Goal: Transaction & Acquisition: Purchase product/service

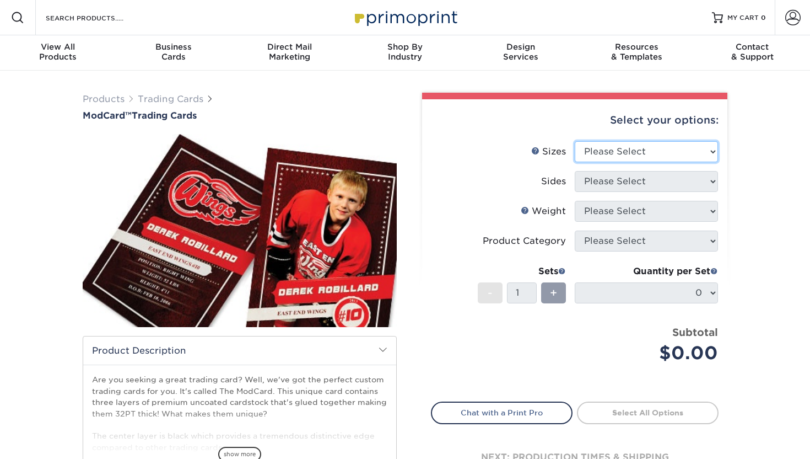
click at [606, 155] on select "Please Select 2.5" x 3.5"" at bounding box center [646, 151] width 143 height 21
select select "2.50x3.50"
click at [575, 141] on select "Please Select 2.5" x 3.5"" at bounding box center [646, 151] width 143 height 21
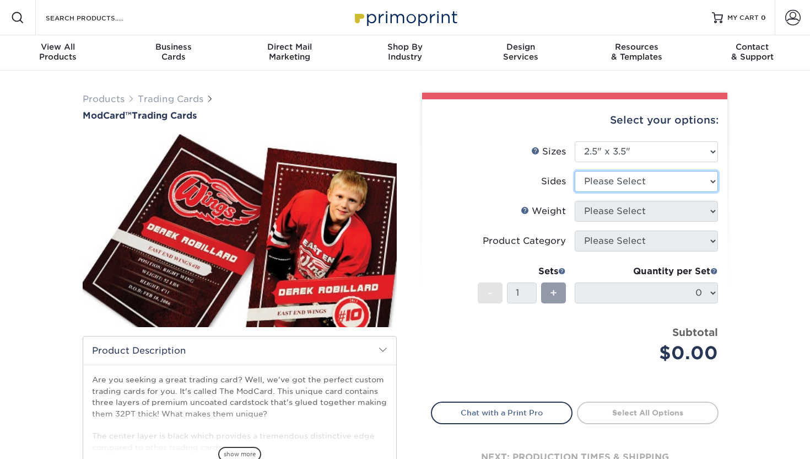
click at [606, 181] on select "Please Select Print Both Sides Print Front Only" at bounding box center [646, 181] width 143 height 21
select select "13abbda7-1d64-4f25-8bb2-c179b224825d"
click at [575, 171] on select "Please Select Print Both Sides Print Front Only" at bounding box center [646, 181] width 143 height 21
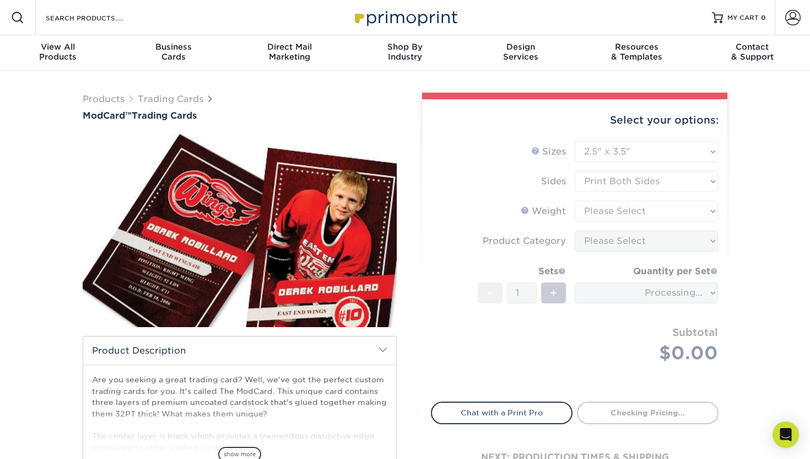
click at [608, 213] on form "Sizes Help Sizes Please Select 2.5" x 3.5" Sides Please Select Coating" at bounding box center [575, 265] width 288 height 248
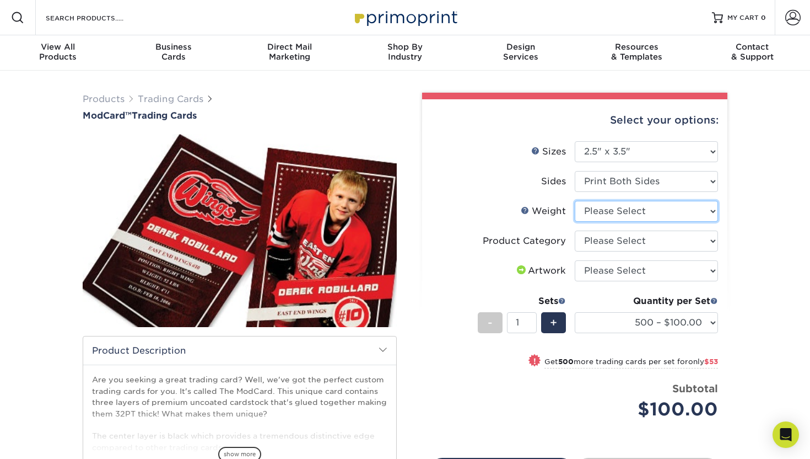
click at [608, 213] on select "Please Select 32PTUCBLK" at bounding box center [646, 211] width 143 height 21
select select "32PTUCBLK"
click at [575, 201] on select "Please Select 32PTUCBLK" at bounding box center [646, 211] width 143 height 21
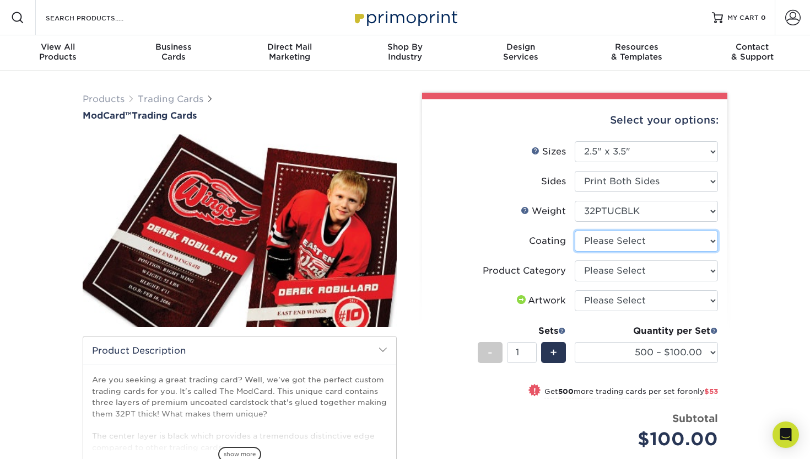
click at [608, 243] on select at bounding box center [646, 240] width 143 height 21
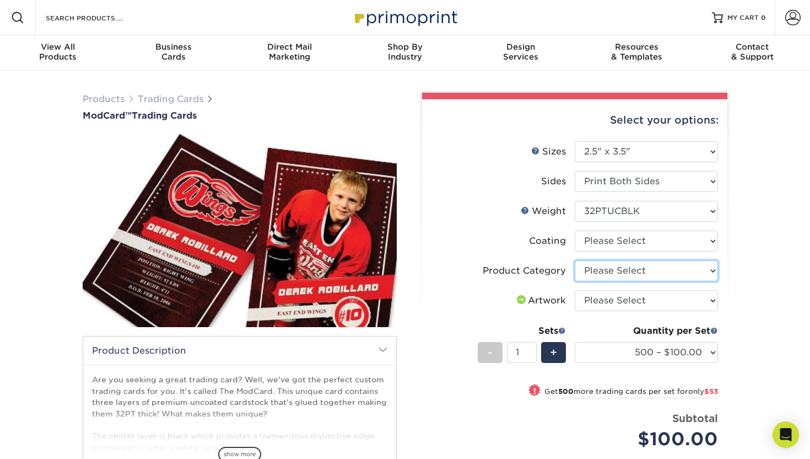
click at [595, 276] on select "Please Select Trading Cards" at bounding box center [646, 270] width 143 height 21
select select "c2f9bce9-36c2-409d-b101-c29d9d031e18"
click at [575, 260] on select "Please Select Trading Cards" at bounding box center [646, 270] width 143 height 21
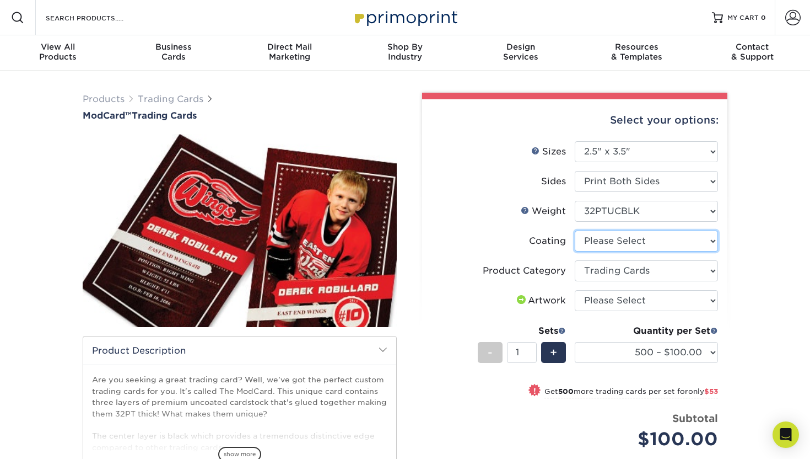
click at [605, 246] on select at bounding box center [646, 240] width 143 height 21
select select "3e7618de-abca-4bda-9f97-8b9129e913d8"
click at [575, 230] on select at bounding box center [646, 240] width 143 height 21
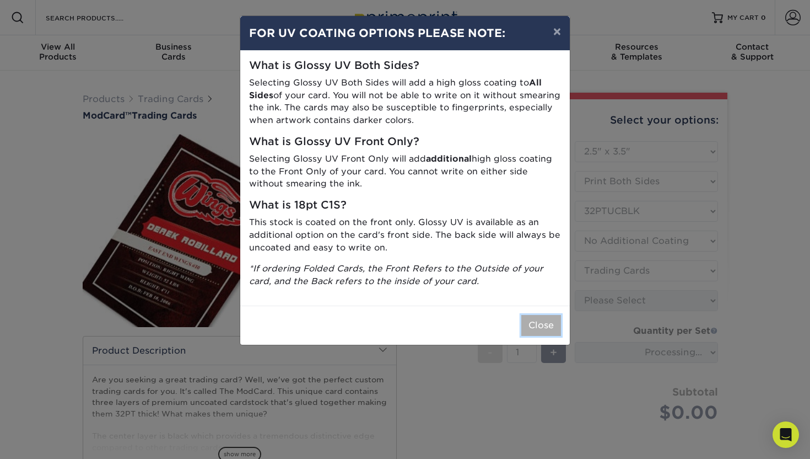
click at [552, 321] on button "Close" at bounding box center [542, 325] width 40 height 21
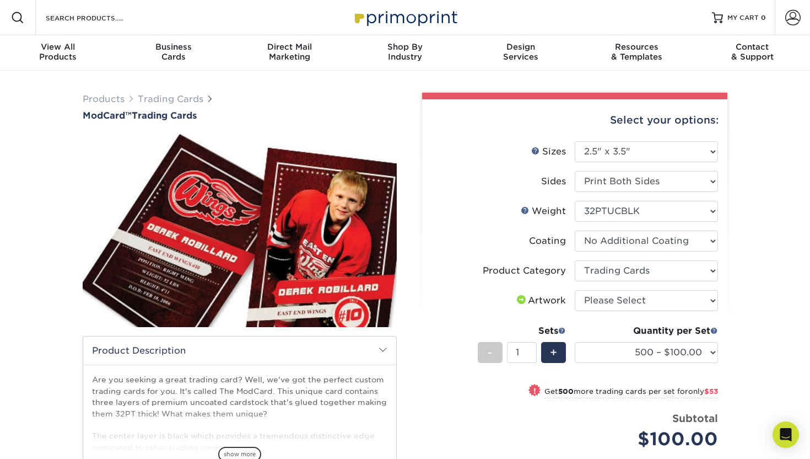
click at [629, 254] on li "Coating" at bounding box center [575, 245] width 287 height 30
click at [629, 246] on select at bounding box center [646, 240] width 143 height 21
click at [575, 230] on select at bounding box center [646, 240] width 143 height 21
click at [625, 289] on li "Product Category Please Select Trading Cards" at bounding box center [575, 275] width 287 height 30
click at [625, 299] on select "Please Select I will upload files I need a design - $100" at bounding box center [646, 300] width 143 height 21
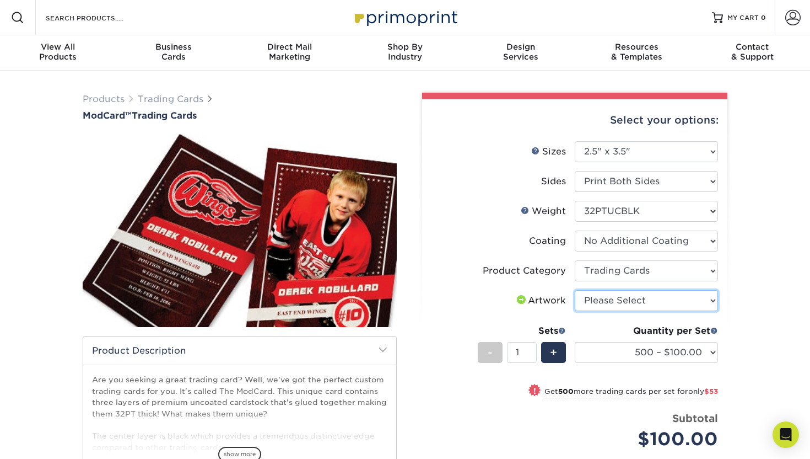
select select "upload"
click at [575, 290] on select "Please Select I will upload files I need a design - $100" at bounding box center [646, 300] width 143 height 21
